Goal: Check status: Check status

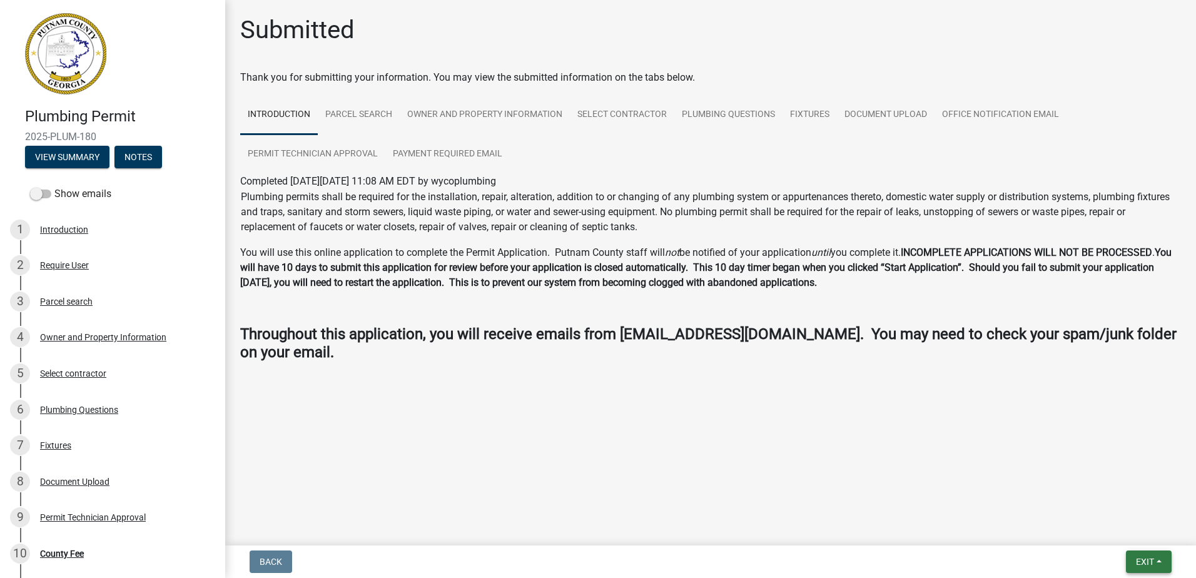
click at [1140, 558] on span "Exit" at bounding box center [1145, 562] width 18 height 10
click at [1135, 534] on button "Save & Exit" at bounding box center [1122, 529] width 100 height 30
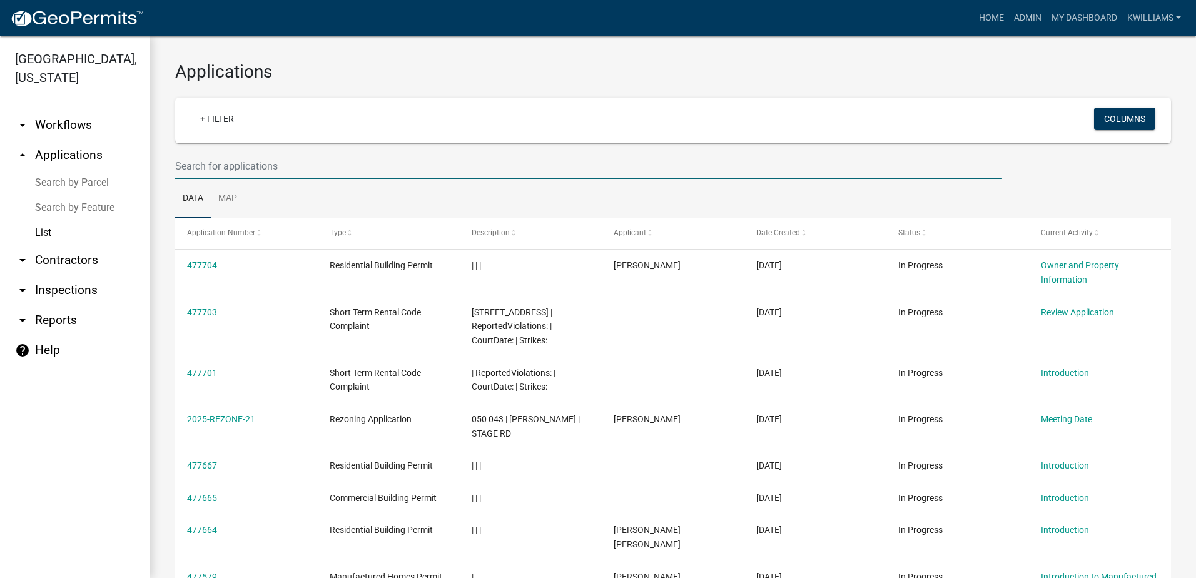
click at [278, 164] on input "text" at bounding box center [588, 166] width 827 height 26
click at [222, 155] on input "text" at bounding box center [588, 166] width 827 height 26
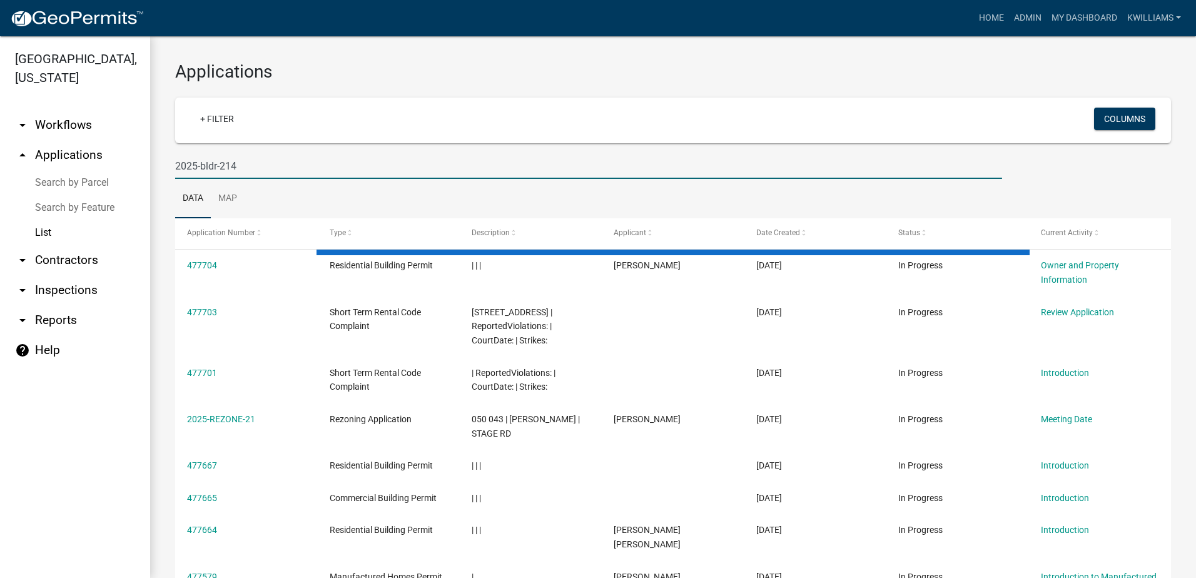
type input "2025-bldr-214"
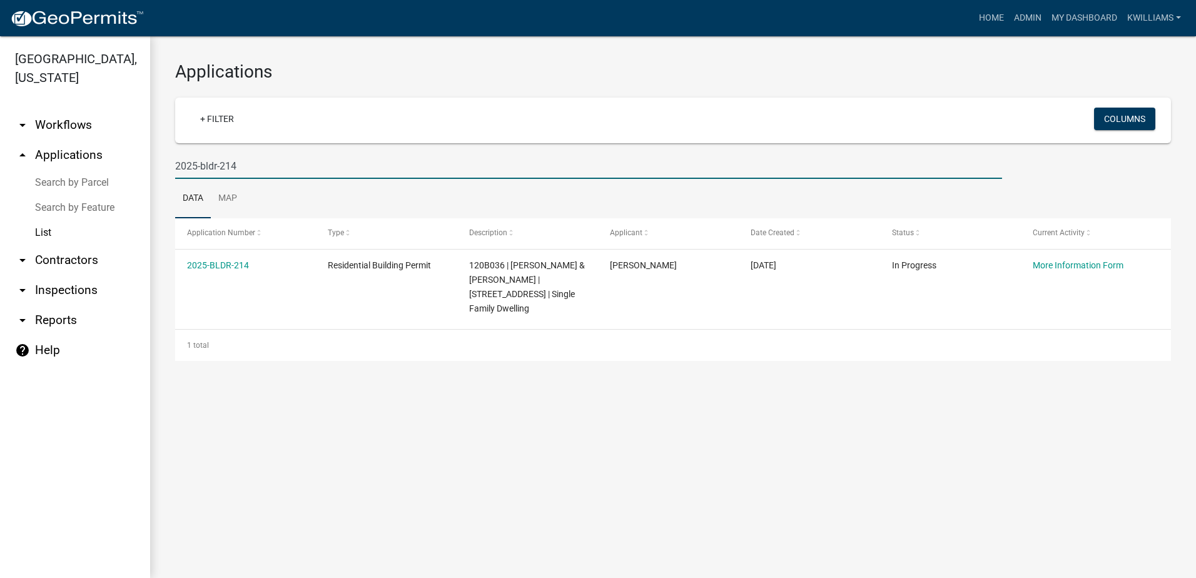
drag, startPoint x: 1150, startPoint y: 19, endPoint x: 79, endPoint y: 186, distance: 1083.7
click at [79, 186] on div "[GEOGRAPHIC_DATA], [US_STATE] arrow_drop_down Workflows List arrow_drop_up Appl…" at bounding box center [598, 307] width 1196 height 542
type input "a"
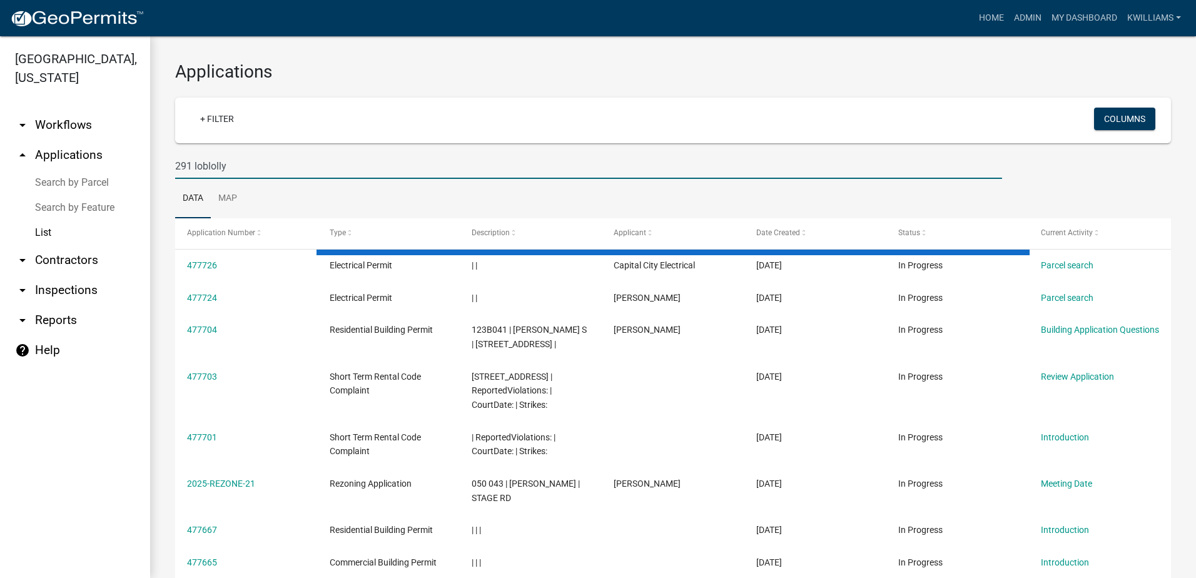
type input "291 loblolly"
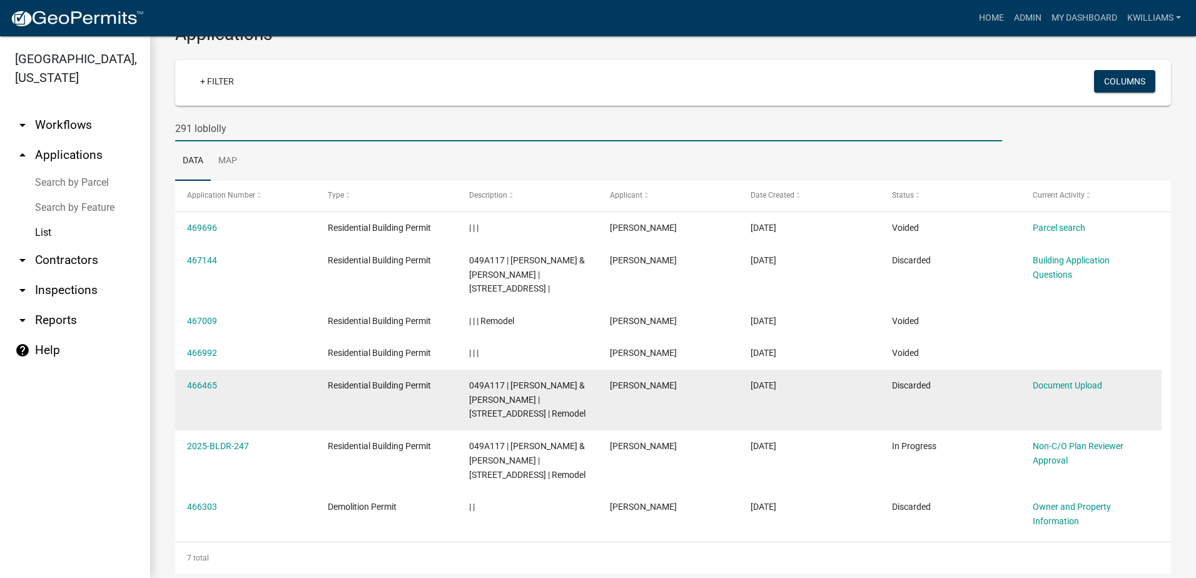
scroll to position [58, 0]
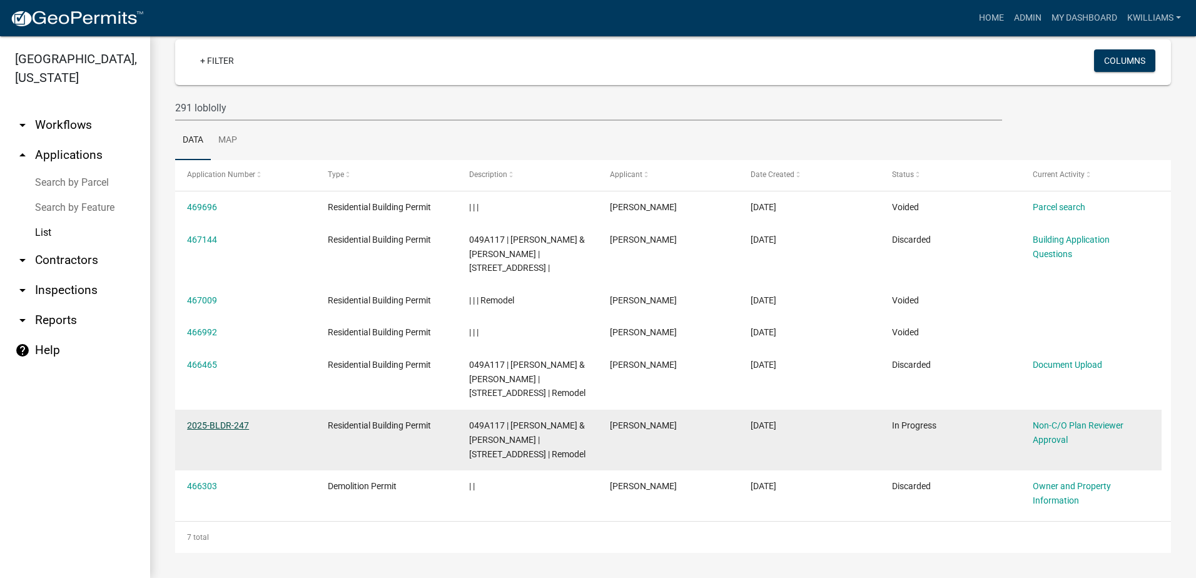
click at [208, 429] on link "2025-BLDR-247" at bounding box center [218, 426] width 62 height 10
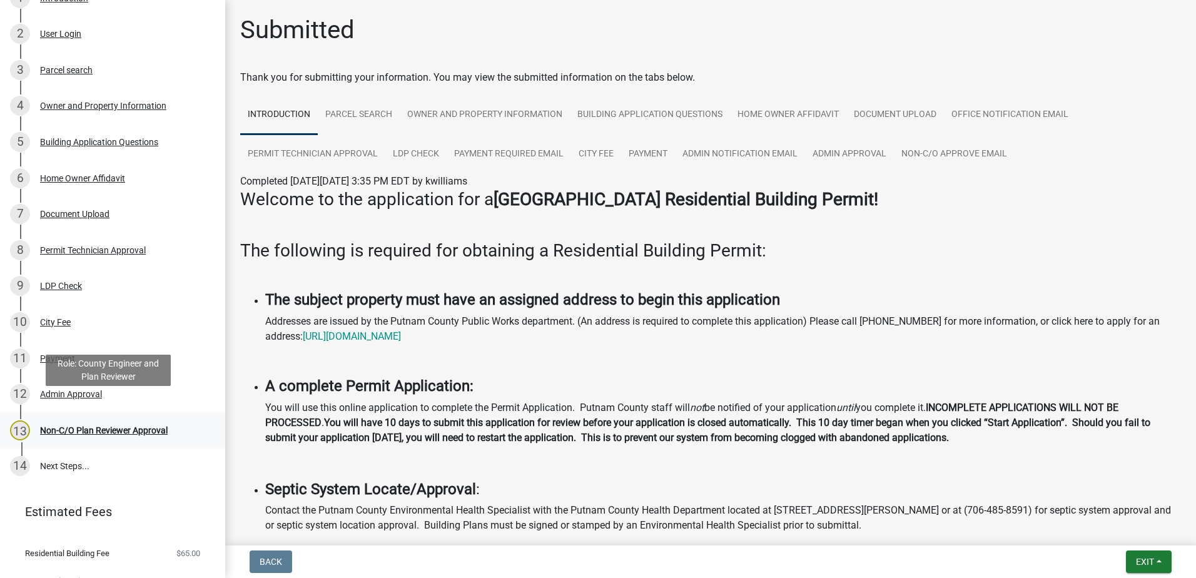
scroll to position [250, 0]
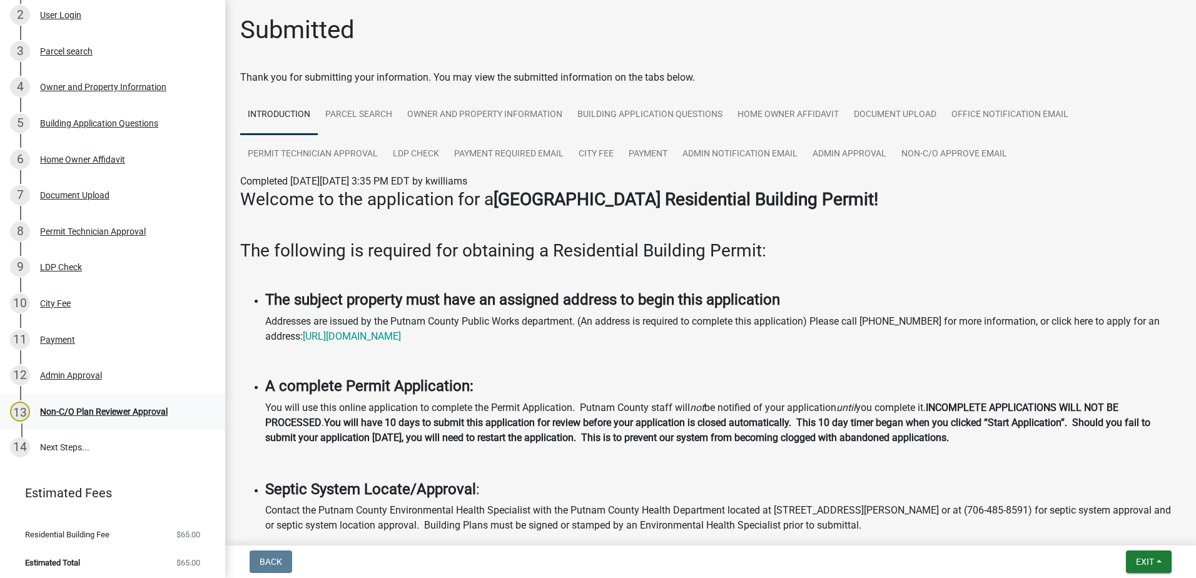
click at [135, 414] on div "Non-C/O Plan Reviewer Approval" at bounding box center [104, 411] width 128 height 9
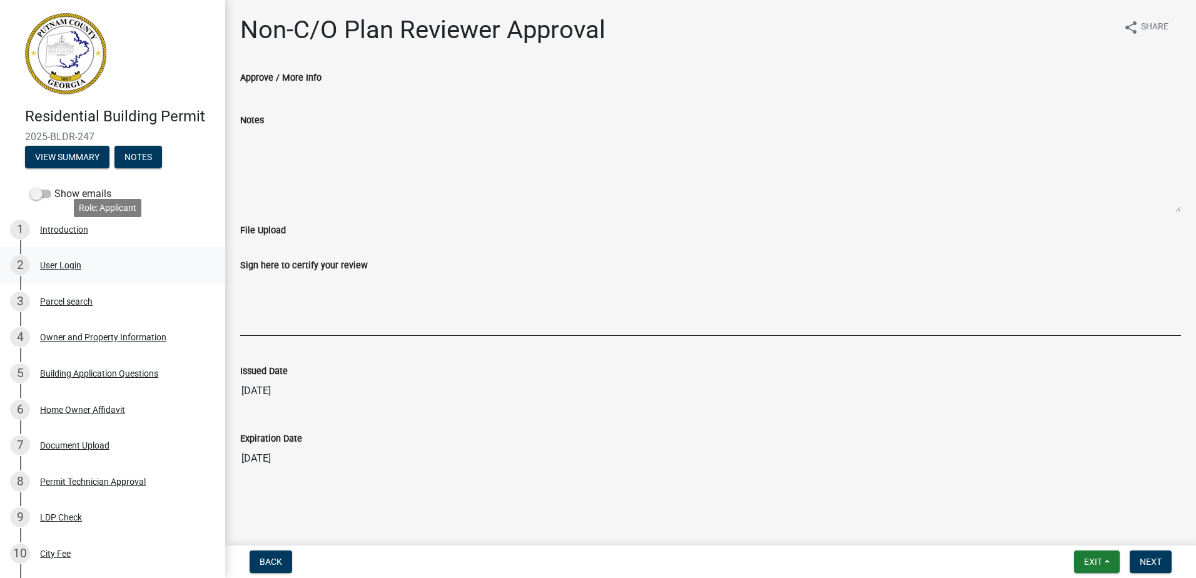
scroll to position [63, 0]
